Goal: Task Accomplishment & Management: Manage account settings

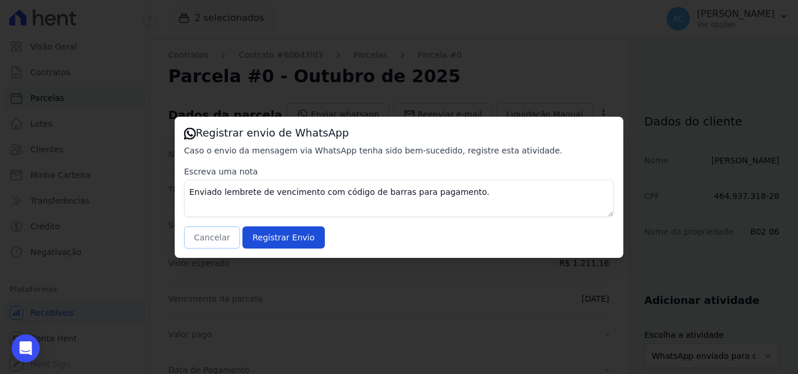
click at [207, 242] on button "Cancelar" at bounding box center [212, 238] width 56 height 22
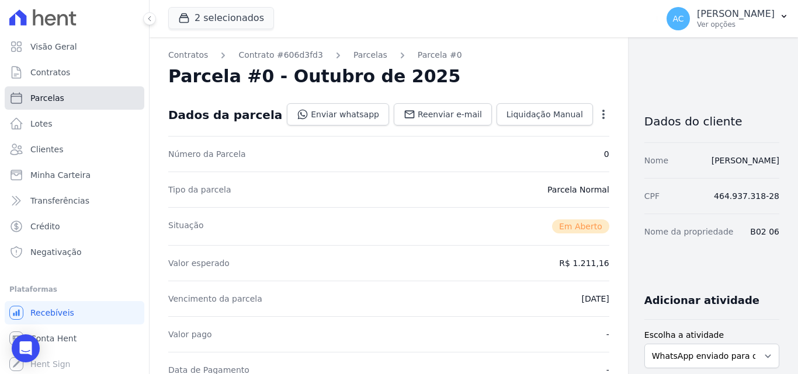
click at [71, 98] on link "Parcelas" at bounding box center [75, 97] width 140 height 23
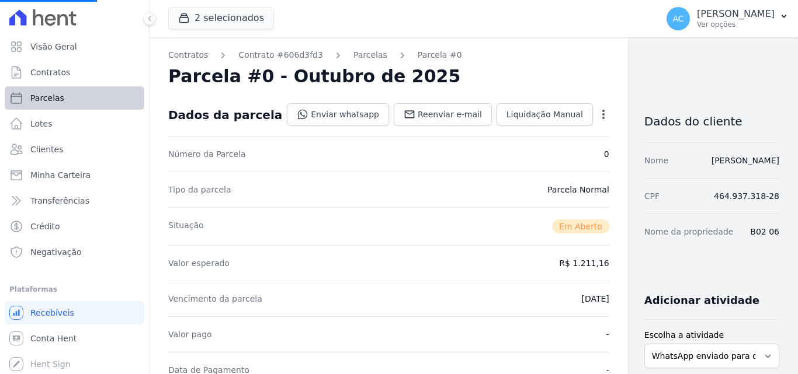
select select
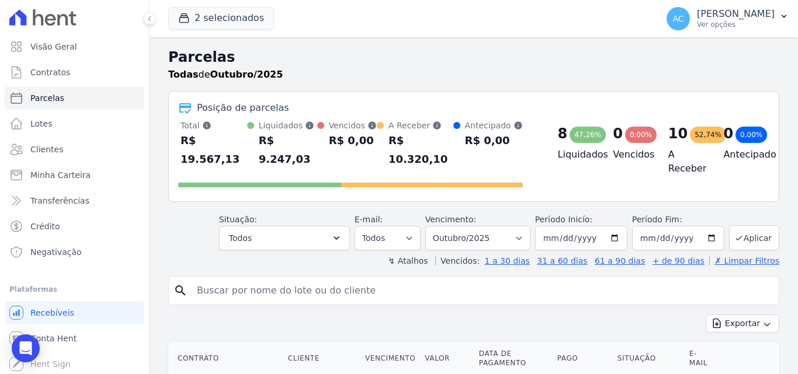
click at [388, 283] on input "search" at bounding box center [482, 290] width 584 height 23
type input "b04 03"
select select
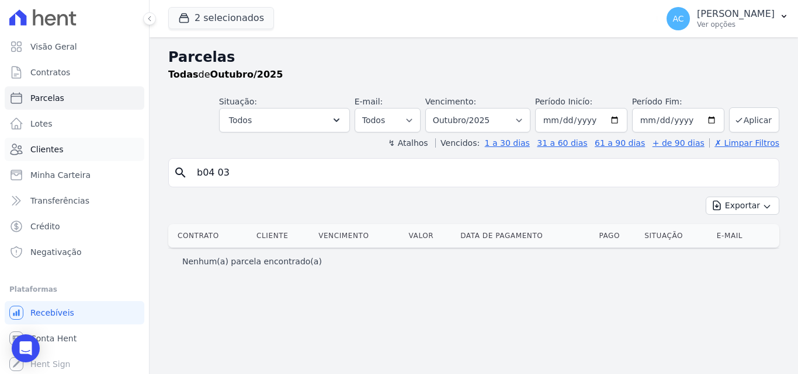
click at [68, 147] on link "Clientes" at bounding box center [75, 149] width 140 height 23
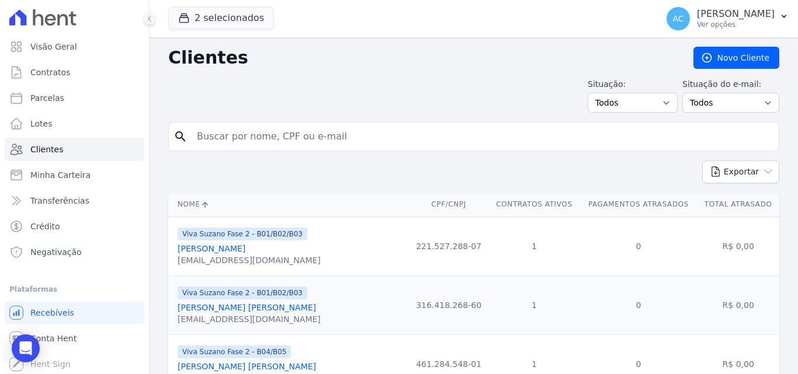
click at [300, 131] on input "search" at bounding box center [482, 136] width 584 height 23
type input "tamires"
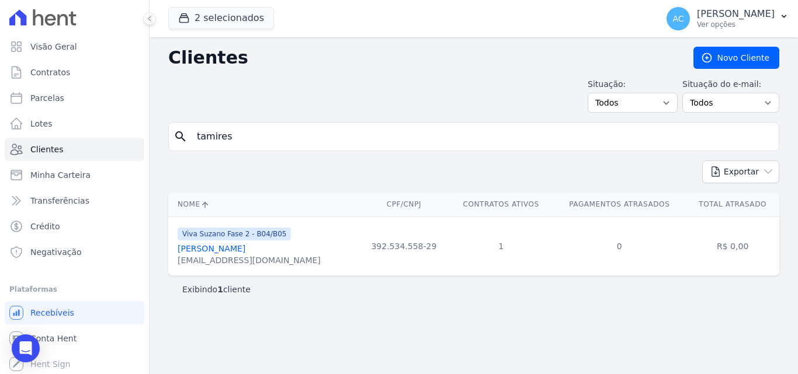
click at [237, 249] on link "[PERSON_NAME]" at bounding box center [212, 248] width 68 height 9
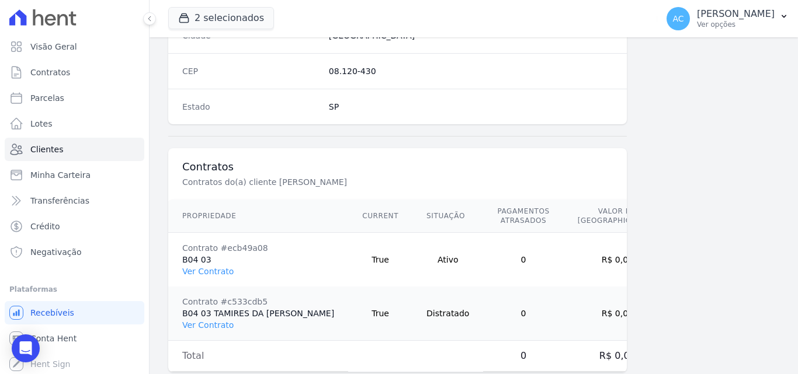
scroll to position [782, 0]
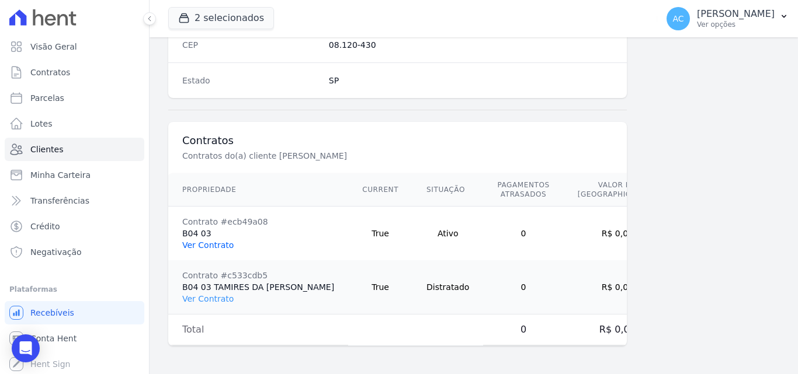
click at [217, 244] on link "Ver Contrato" at bounding box center [207, 245] width 51 height 9
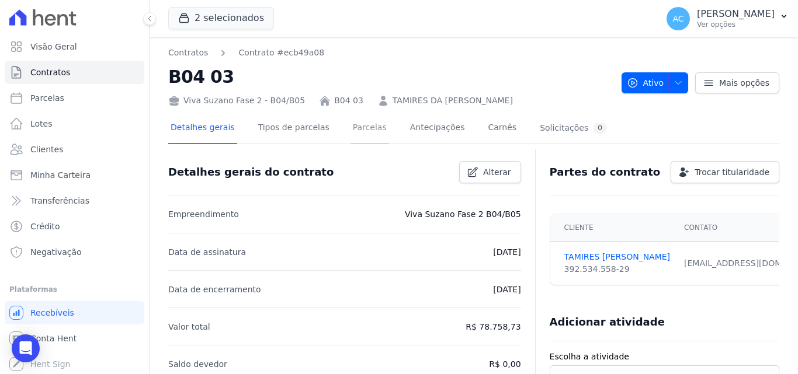
click at [357, 133] on link "Parcelas" at bounding box center [369, 128] width 39 height 31
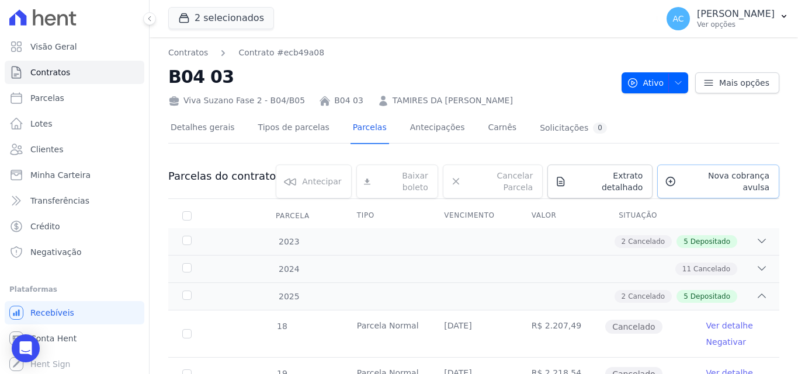
click at [728, 178] on span "Nova cobrança avulsa" at bounding box center [725, 181] width 88 height 23
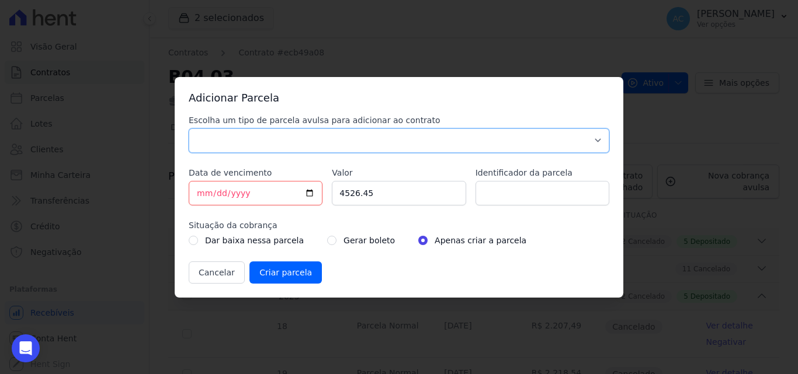
click at [325, 131] on select "Parcela Normal Sinal Caução Intercalada Chaves Pré Chaves Pós Chaves Taxas Quit…" at bounding box center [399, 141] width 421 height 25
select select "standard"
click at [189, 129] on select "Parcela Normal Sinal Caução Intercalada Chaves Pré Chaves Pós Chaves Taxas Quit…" at bounding box center [399, 141] width 421 height 25
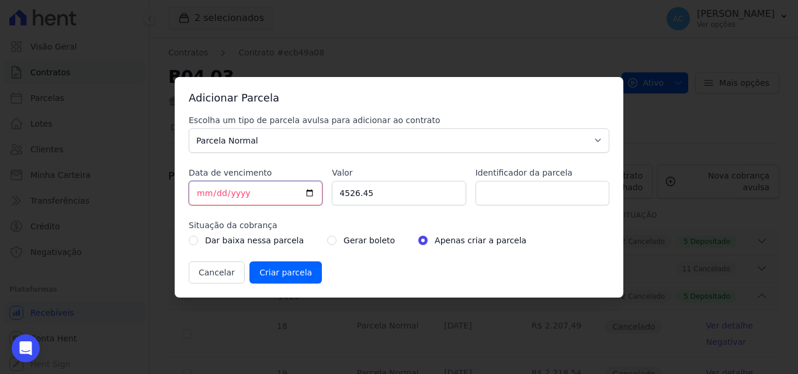
click at [202, 197] on input "[DATE]" at bounding box center [256, 193] width 134 height 25
type input "[DATE]"
drag, startPoint x: 388, startPoint y: 193, endPoint x: 305, endPoint y: 184, distance: 83.4
click at [305, 184] on div "Escolha um tipo de parcela avulsa para adicionar ao contrato Parcela Normal Sin…" at bounding box center [399, 198] width 421 height 169
click at [399, 199] on input "Valor" at bounding box center [399, 193] width 134 height 25
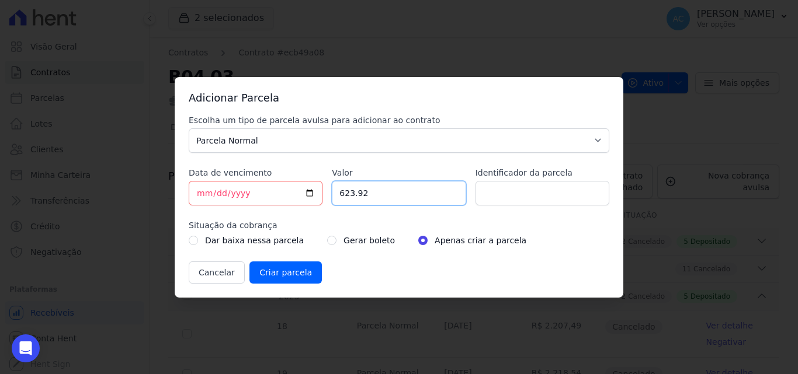
type input "623.92"
click at [532, 197] on input "Identificador da parcela" at bounding box center [542, 193] width 134 height 25
type input "09/25"
click at [284, 275] on input "Criar parcela" at bounding box center [285, 273] width 72 height 22
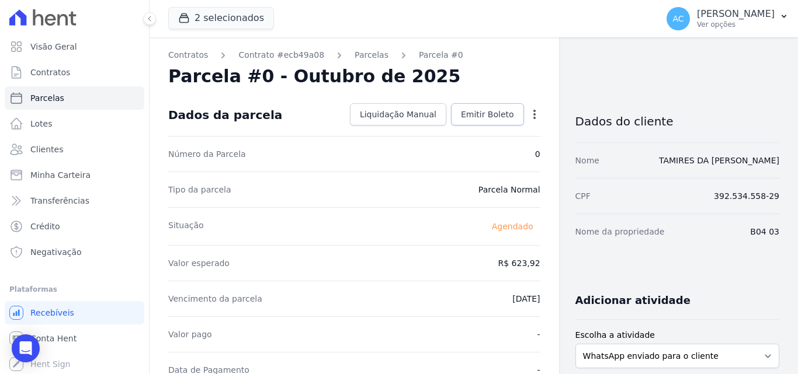
click at [474, 106] on link "Emitir Boleto" at bounding box center [487, 114] width 73 height 22
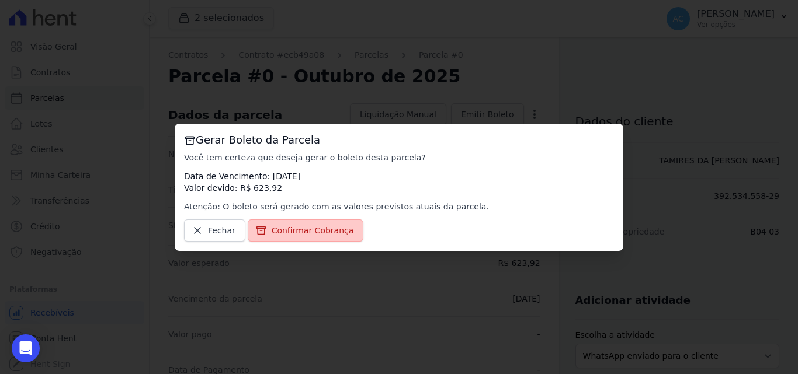
click at [308, 235] on span "Confirmar Cobrança" at bounding box center [313, 231] width 82 height 12
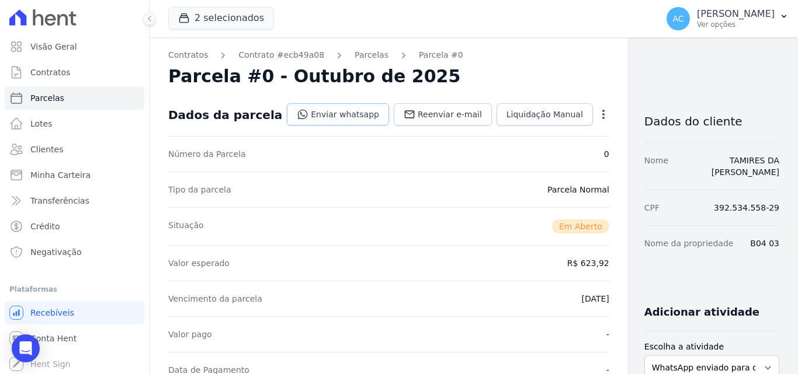
click at [295, 120] on link "Enviar whatsapp" at bounding box center [338, 114] width 102 height 22
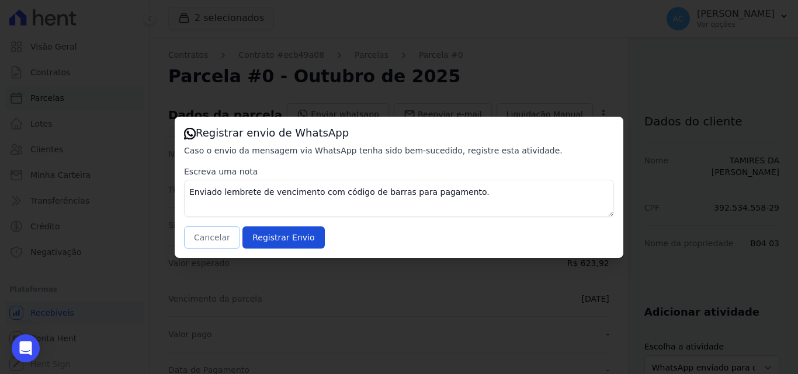
click at [209, 243] on button "Cancelar" at bounding box center [212, 238] width 56 height 22
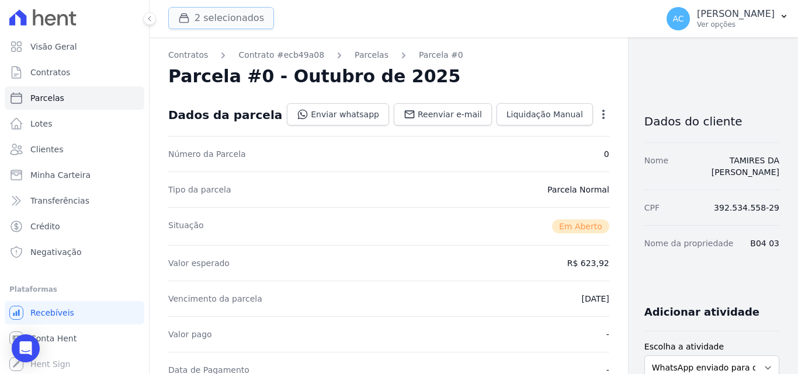
click at [209, 12] on button "2 selecionados" at bounding box center [221, 18] width 106 height 22
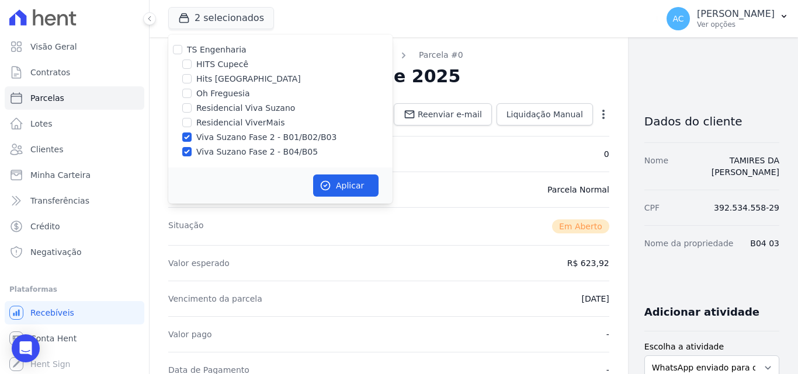
click at [232, 140] on label "Viva Suzano Fase 2 - B01/B02/B03" at bounding box center [266, 137] width 140 height 12
click at [192, 140] on input "Viva Suzano Fase 2 - B01/B02/B03" at bounding box center [186, 137] width 9 height 9
checkbox input "false"
click at [227, 157] on label "Viva Suzano Fase 2 - B04/B05" at bounding box center [256, 152] width 121 height 12
click at [192, 157] on input "Viva Suzano Fase 2 - B04/B05" at bounding box center [186, 151] width 9 height 9
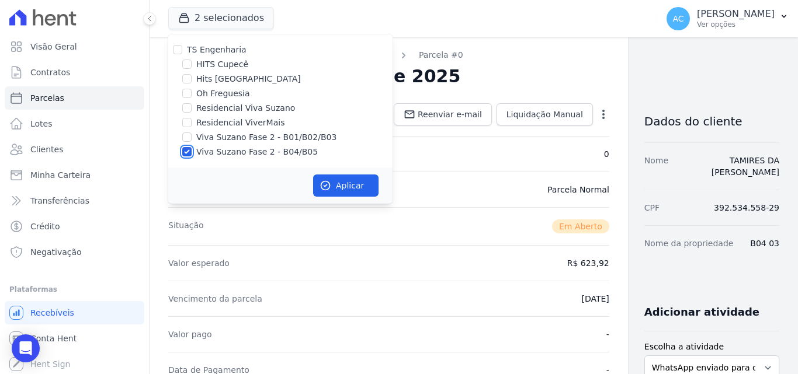
checkbox input "false"
click at [204, 84] on label "Hits [GEOGRAPHIC_DATA]" at bounding box center [248, 79] width 105 height 12
click at [192, 84] on input "Hits [GEOGRAPHIC_DATA]" at bounding box center [186, 78] width 9 height 9
checkbox input "true"
click at [211, 96] on label "Oh Freguesia" at bounding box center [223, 94] width 54 height 12
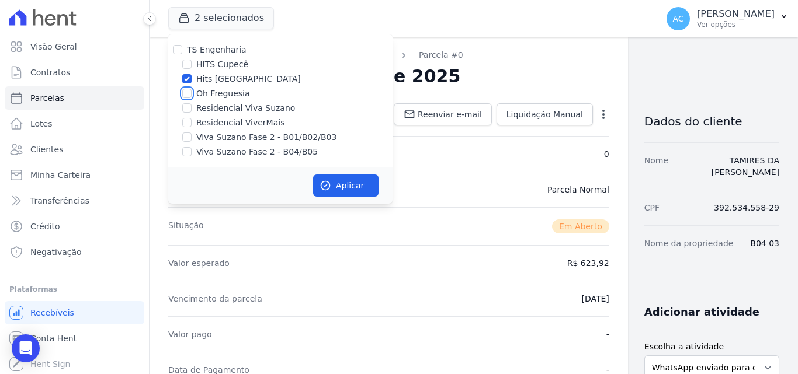
click at [192, 96] on input "Oh Freguesia" at bounding box center [186, 93] width 9 height 9
checkbox input "true"
click at [214, 80] on label "Hits [GEOGRAPHIC_DATA]" at bounding box center [248, 79] width 105 height 12
click at [192, 80] on input "Hits [GEOGRAPHIC_DATA]" at bounding box center [186, 78] width 9 height 9
checkbox input "false"
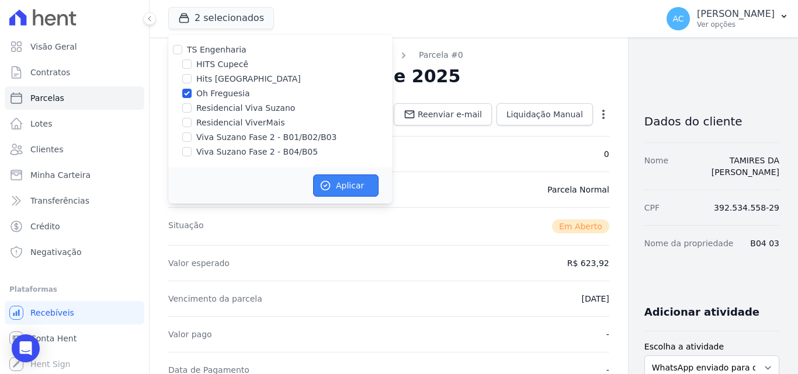
click at [343, 185] on button "Aplicar" at bounding box center [345, 186] width 65 height 22
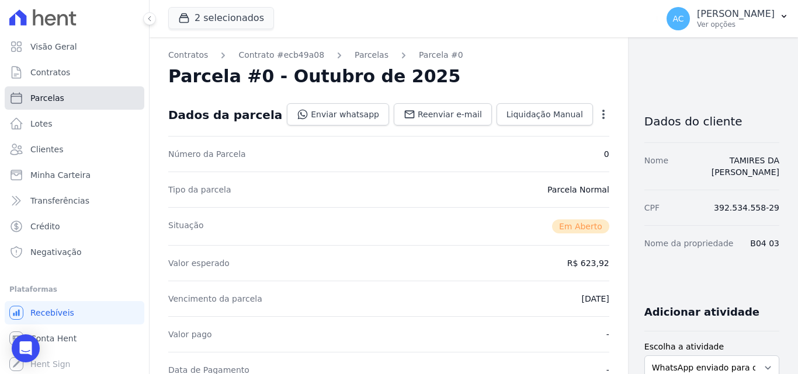
click at [95, 100] on link "Parcelas" at bounding box center [75, 97] width 140 height 23
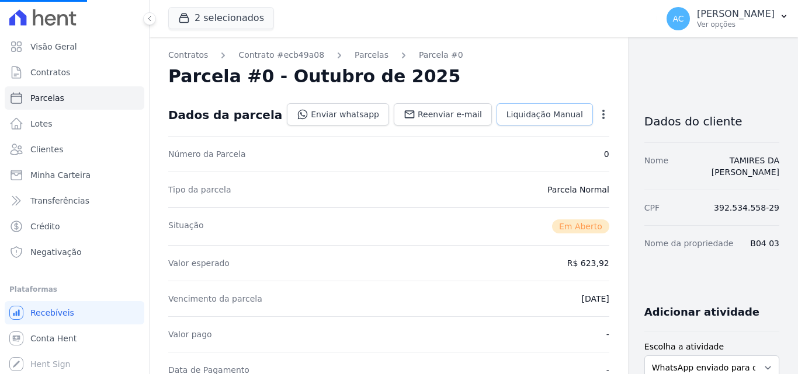
select select
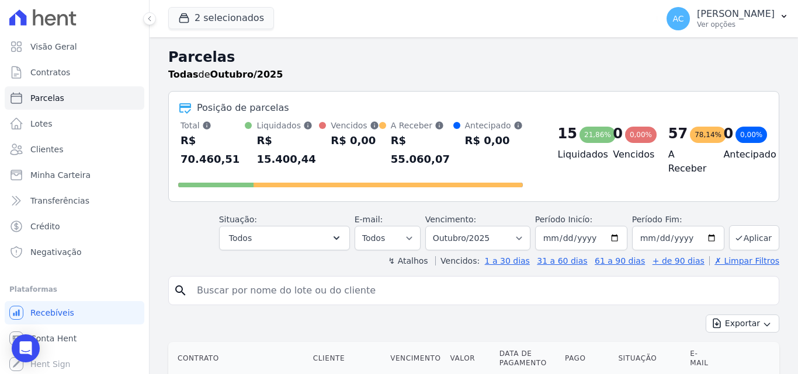
click at [371, 279] on input "search" at bounding box center [482, 290] width 584 height 23
type input "112"
select select
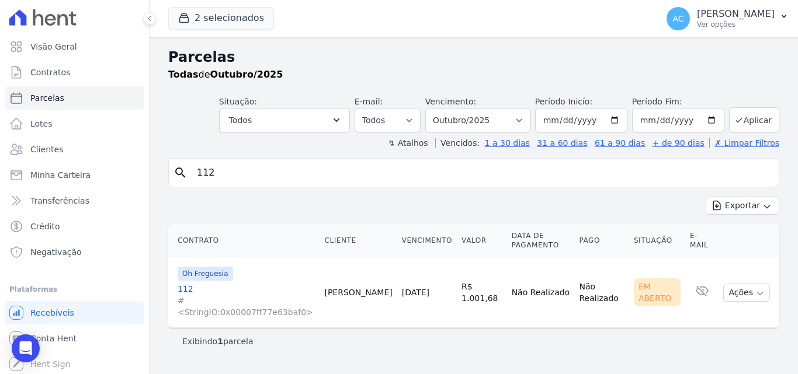
click at [183, 293] on link "112 #<StringIO:0x00007ff77e63baf0>" at bounding box center [246, 300] width 137 height 35
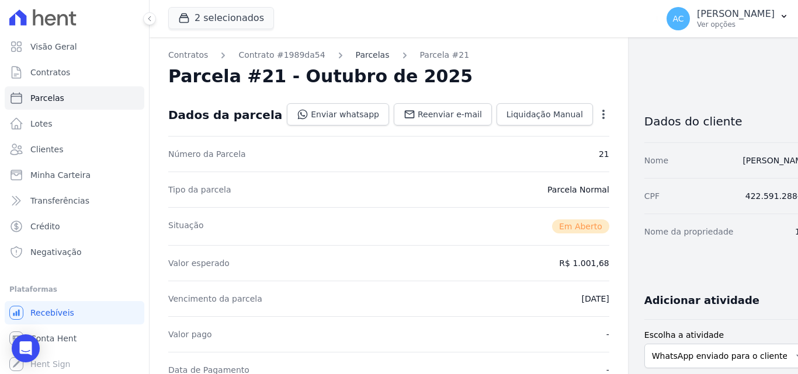
click at [356, 55] on link "Parcelas" at bounding box center [373, 55] width 34 height 12
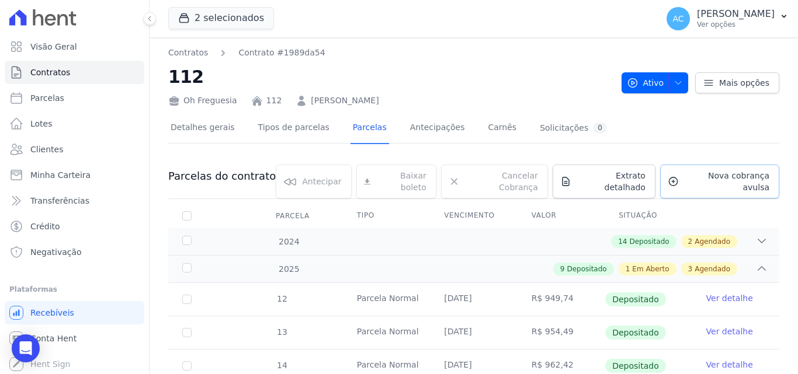
click at [688, 178] on span "Nova cobrança avulsa" at bounding box center [726, 181] width 86 height 23
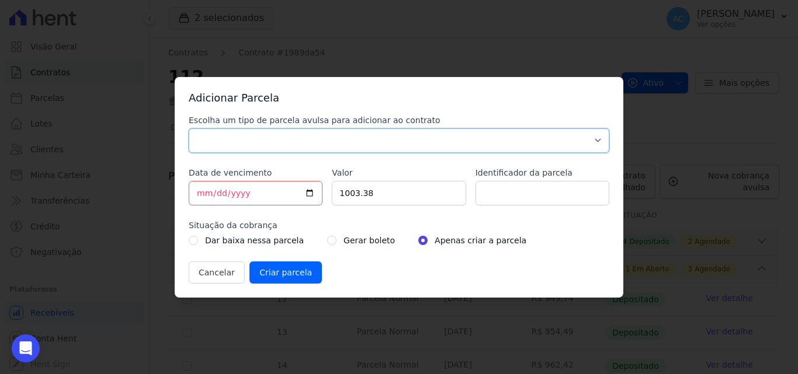
click at [388, 143] on select "Parcela Normal Sinal Caução Intercalada Chaves Pré Chaves Pós Chaves Taxas Quit…" at bounding box center [399, 141] width 421 height 25
select select "standard"
click at [189, 129] on select "Parcela Normal Sinal Caução Intercalada Chaves Pré Chaves Pós Chaves Taxas Quit…" at bounding box center [399, 141] width 421 height 25
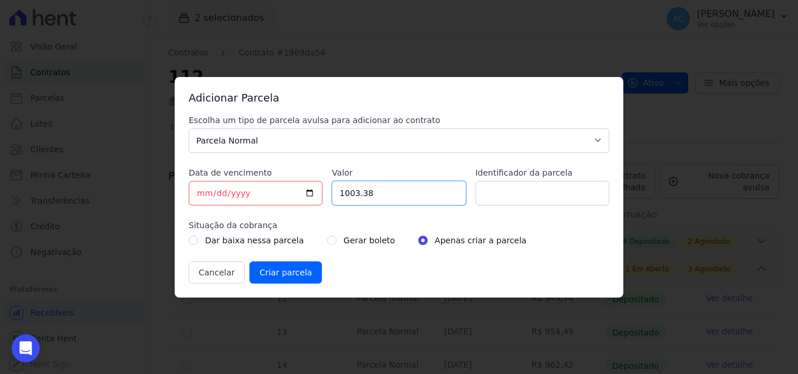
drag, startPoint x: 426, startPoint y: 197, endPoint x: 321, endPoint y: 195, distance: 104.6
click at [321, 195] on div "Escolha um tipo de parcela avulsa para adicionar ao contrato Parcela Normal Sin…" at bounding box center [399, 198] width 421 height 169
click at [517, 190] on input "Identificador da parcela" at bounding box center [542, 193] width 134 height 25
type input "anual2025"
click at [401, 193] on input "Valor" at bounding box center [399, 193] width 134 height 25
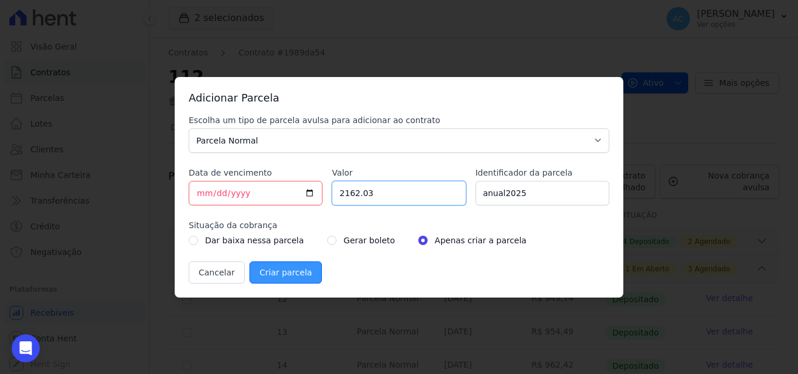
type input "2162.03"
click at [283, 275] on input "Criar parcela" at bounding box center [285, 273] width 72 height 22
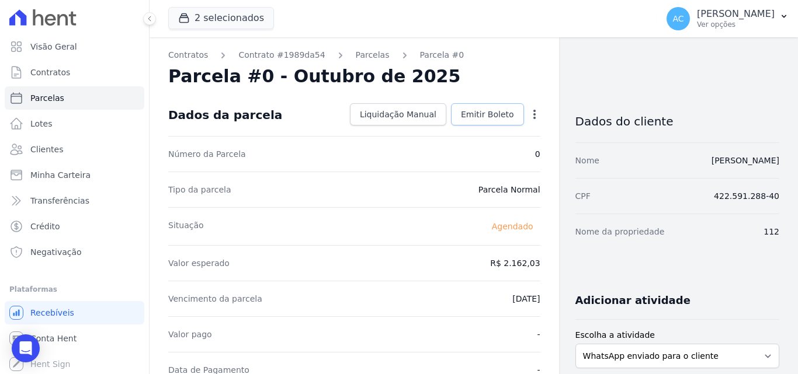
click at [500, 121] on link "Emitir Boleto" at bounding box center [487, 114] width 73 height 22
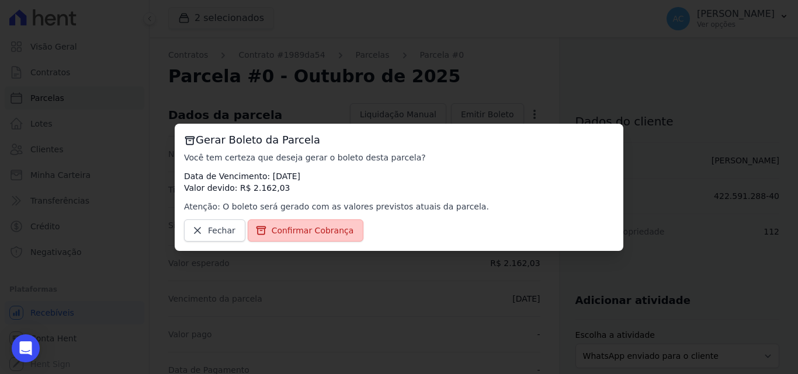
click at [332, 238] on link "Confirmar Cobrança" at bounding box center [306, 231] width 116 height 22
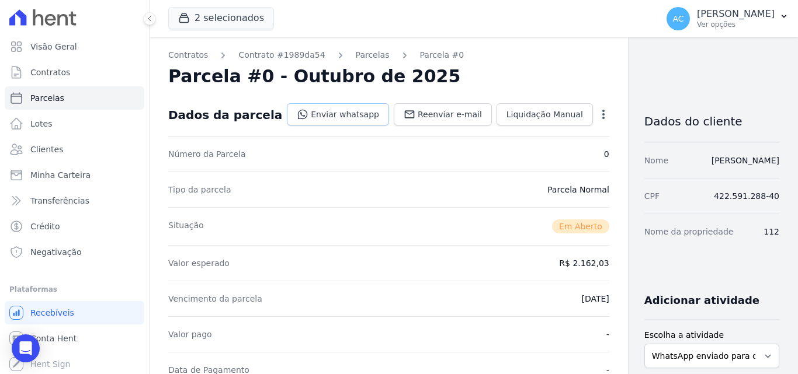
click at [303, 111] on link "Enviar whatsapp" at bounding box center [338, 114] width 102 height 22
